Goal: Task Accomplishment & Management: Use online tool/utility

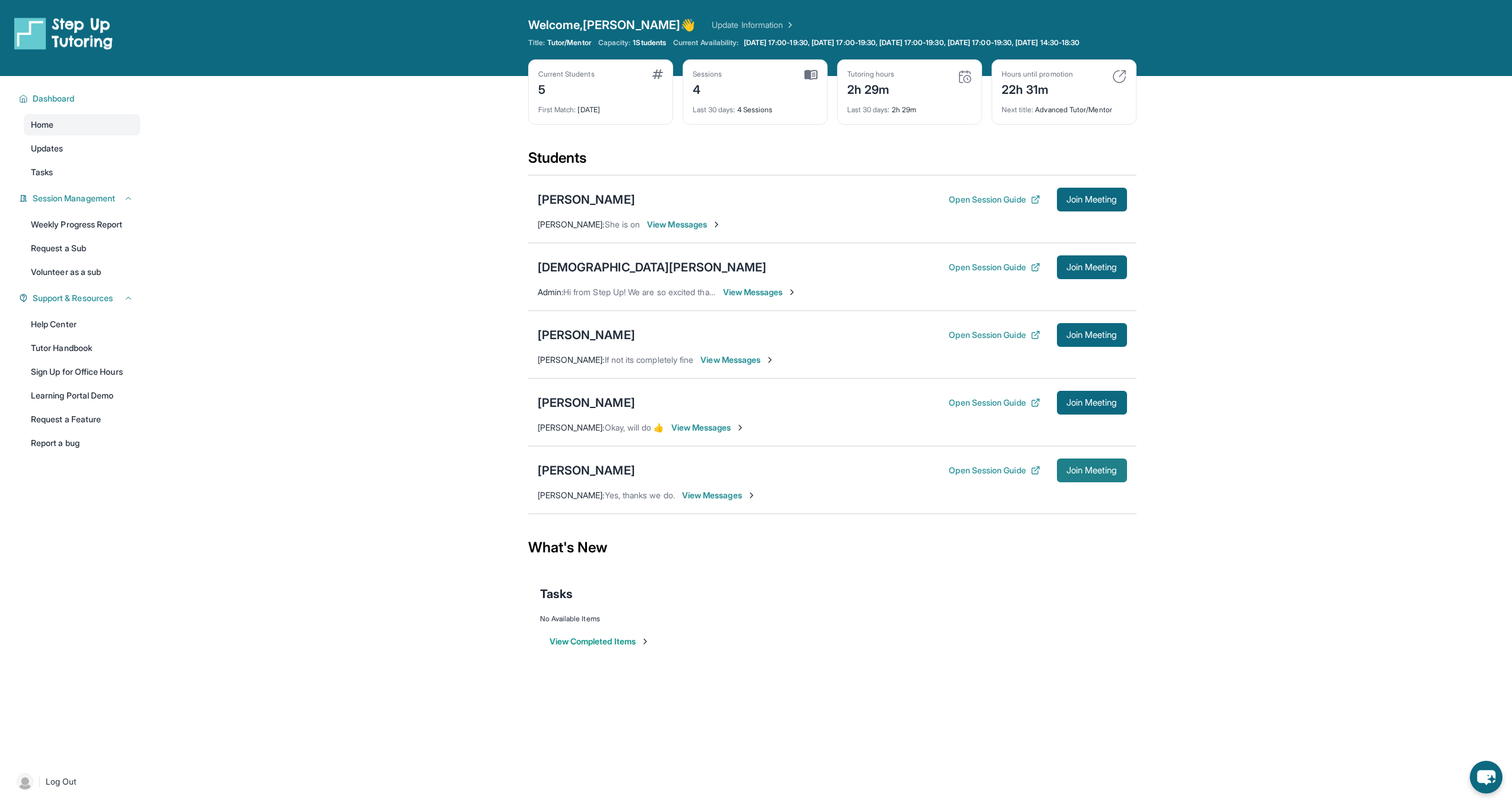
click at [1075, 482] on button "Join Meeting" at bounding box center [1091, 470] width 70 height 24
